Goal: Information Seeking & Learning: Learn about a topic

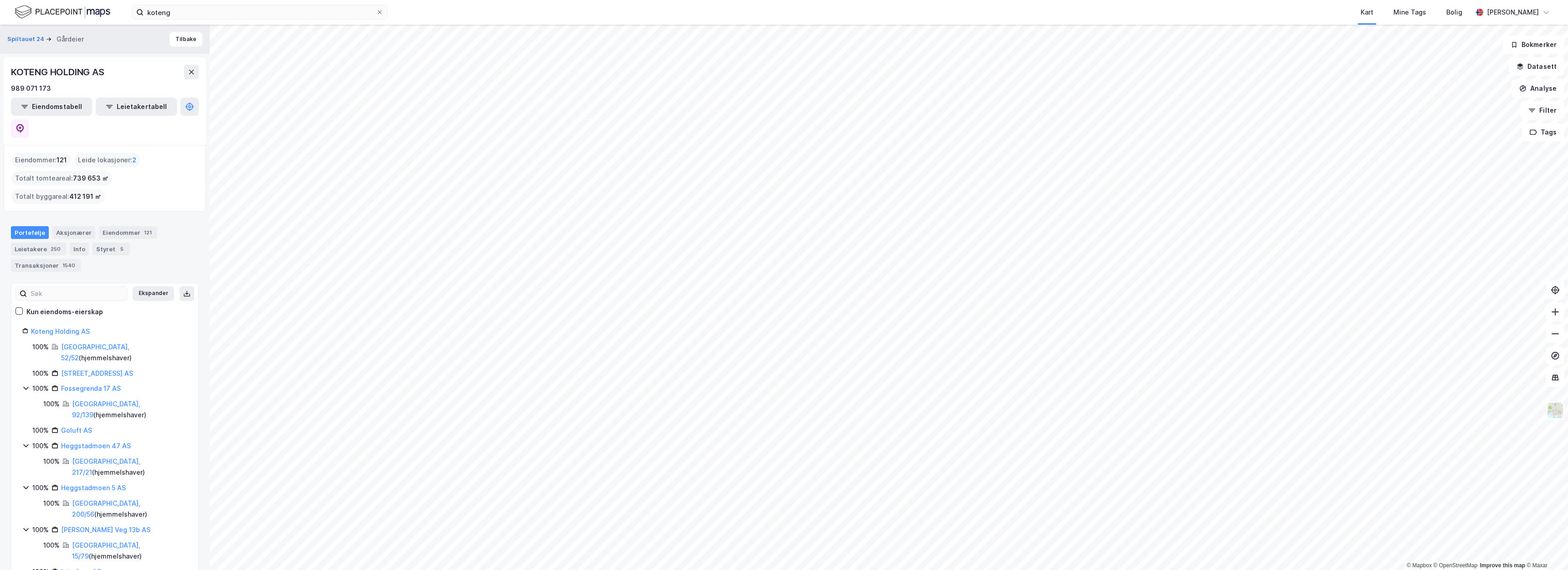
click at [513, 4] on div "koteng Kart Mine Tags Bolig Christer Svensen © Mapbox © OpenStreetMap Improve t…" at bounding box center [784, 285] width 1568 height 570
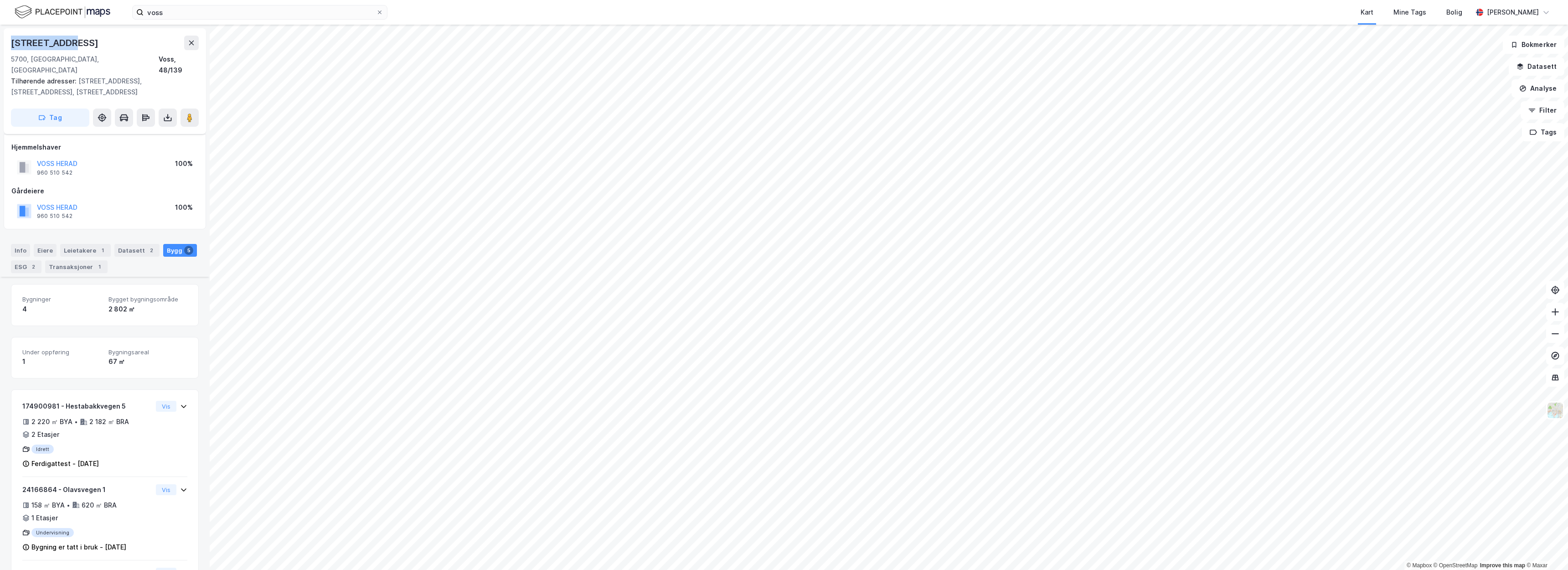
scroll to position [194, 0]
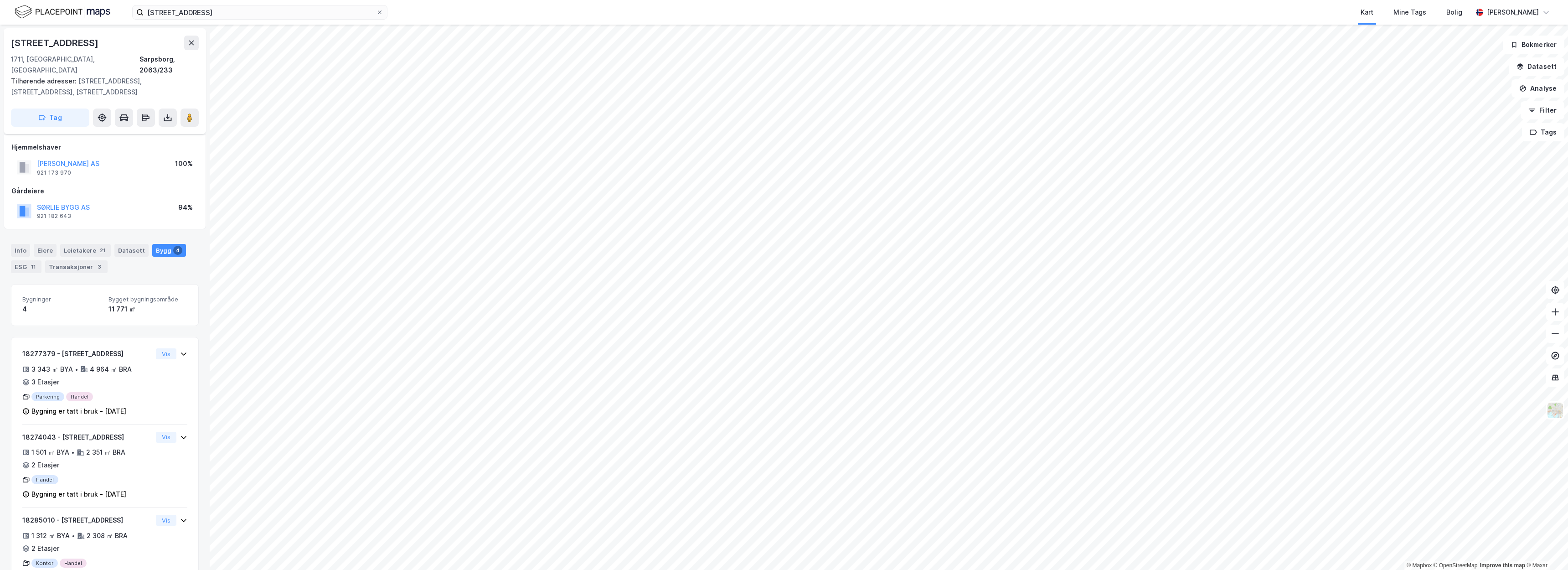
scroll to position [97, 0]
